Goal: Information Seeking & Learning: Learn about a topic

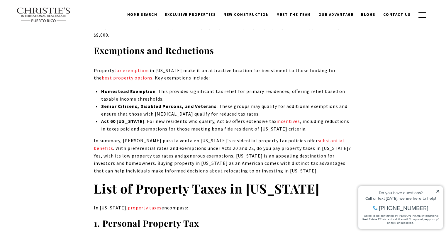
scroll to position [675, 0]
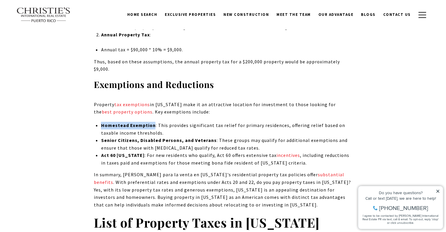
drag, startPoint x: 102, startPoint y: 118, endPoint x: 153, endPoint y: 119, distance: 50.5
click at [153, 122] on strong "Homestead Exemption" at bounding box center [128, 125] width 55 height 6
copy strong "Homestead Exemption"
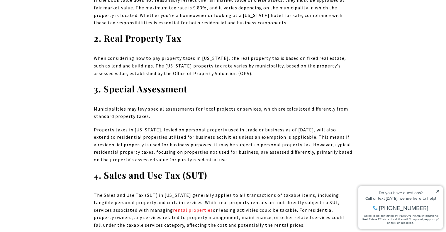
scroll to position [1056, 0]
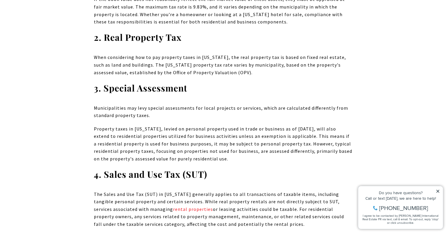
click at [437, 191] on icon at bounding box center [438, 191] width 4 height 4
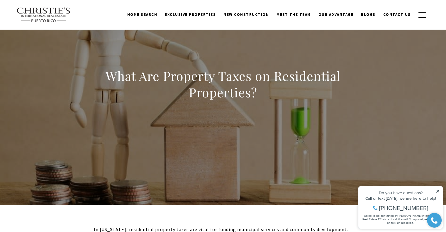
scroll to position [0, 0]
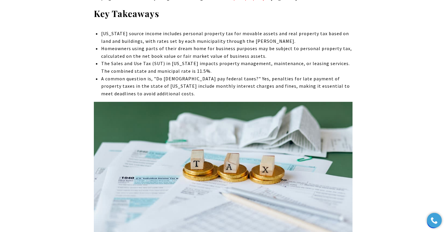
scroll to position [235, 0]
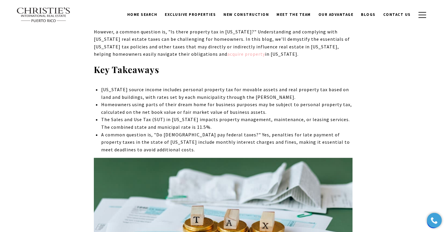
click at [227, 53] on link "acquire property" at bounding box center [246, 54] width 38 height 6
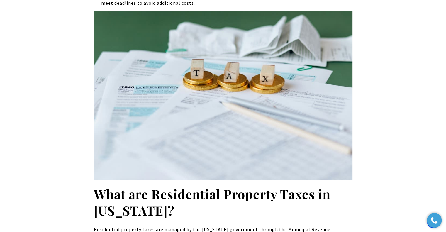
scroll to position [470, 0]
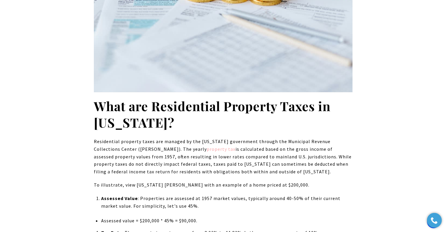
click at [207, 149] on link "property tax" at bounding box center [221, 149] width 29 height 6
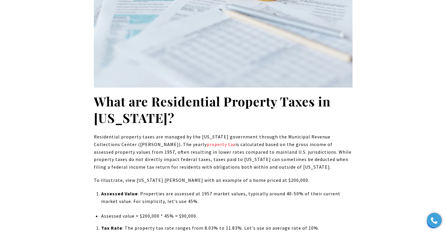
scroll to position [587, 0]
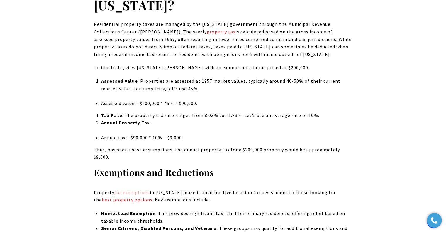
click at [128, 190] on link "tax exemptions" at bounding box center [132, 193] width 36 height 6
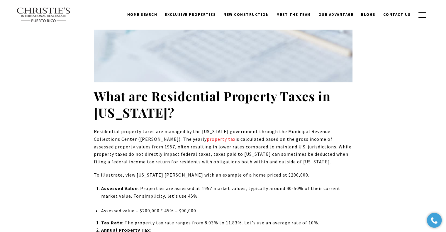
scroll to position [470, 0]
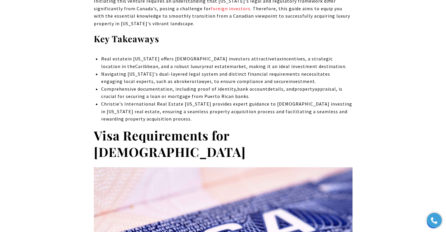
scroll to position [235, 0]
